Goal: Information Seeking & Learning: Learn about a topic

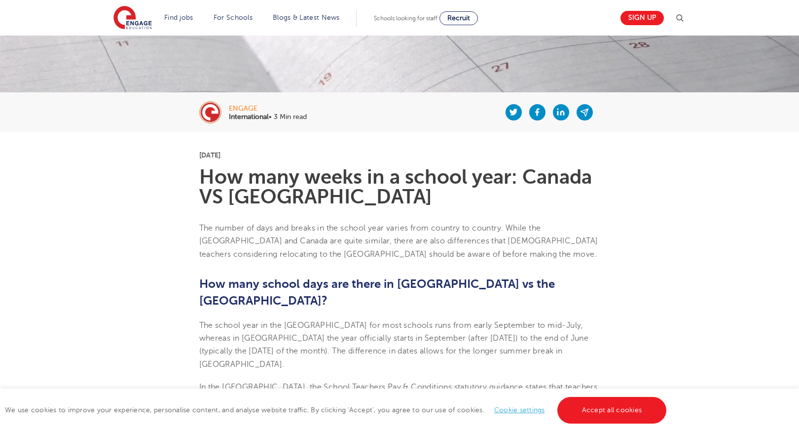
scroll to position [168, 0]
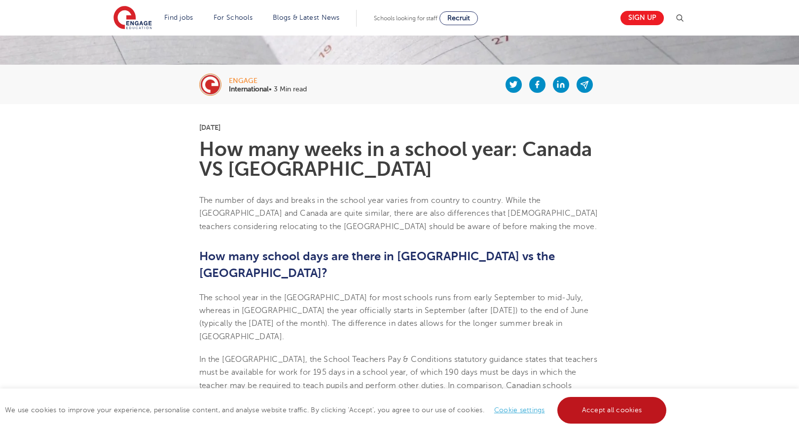
click at [588, 410] on link "Accept all cookies" at bounding box center [613, 410] width 110 height 27
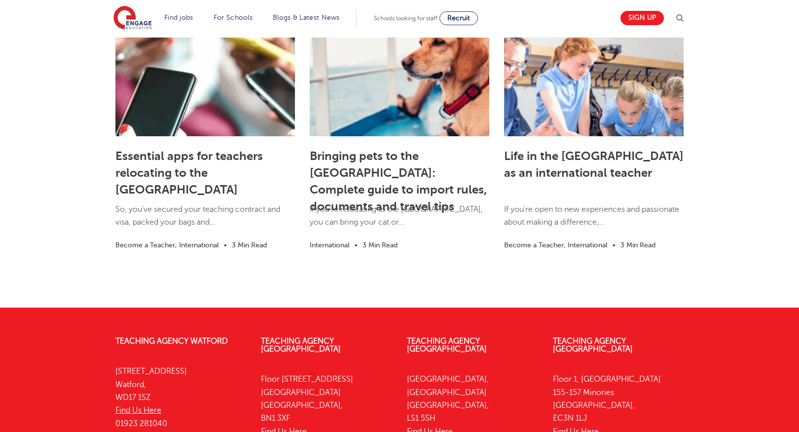
scroll to position [1075, 0]
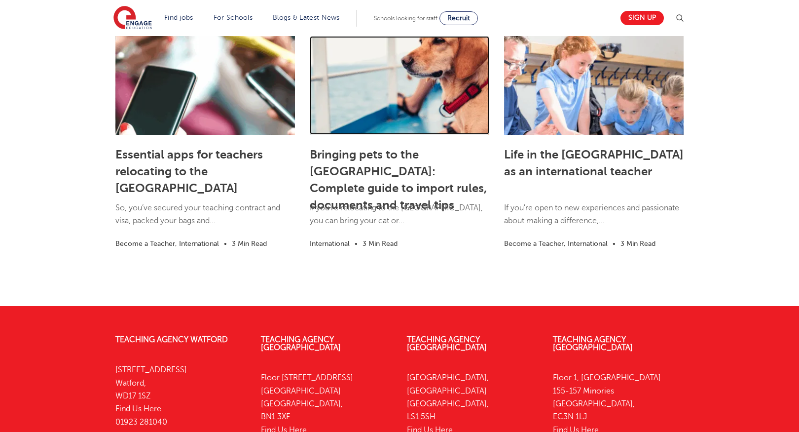
click at [446, 63] on link at bounding box center [400, 85] width 180 height 99
